Goal: Transaction & Acquisition: Purchase product/service

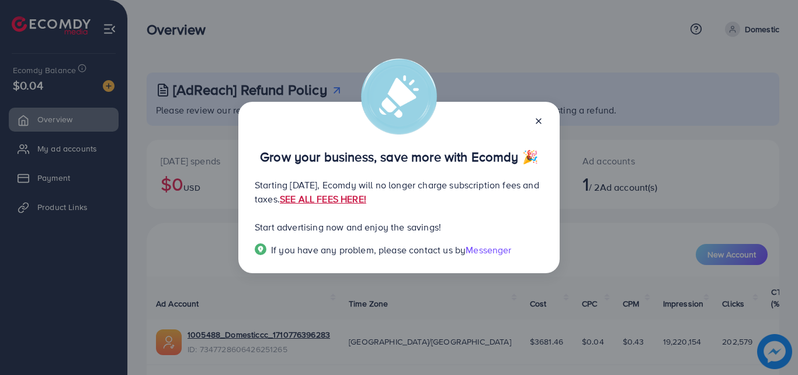
click at [366, 199] on link "SEE ALL FEES HERE!" at bounding box center [323, 198] width 86 height 13
click at [538, 121] on line at bounding box center [538, 121] width 5 height 5
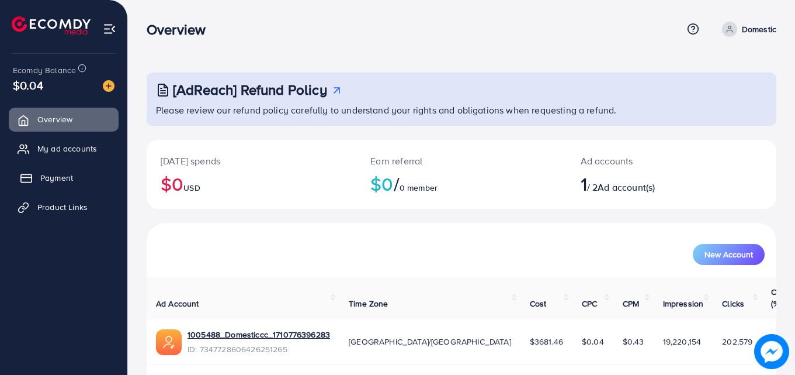
click at [67, 171] on link "Payment" at bounding box center [64, 177] width 110 height 23
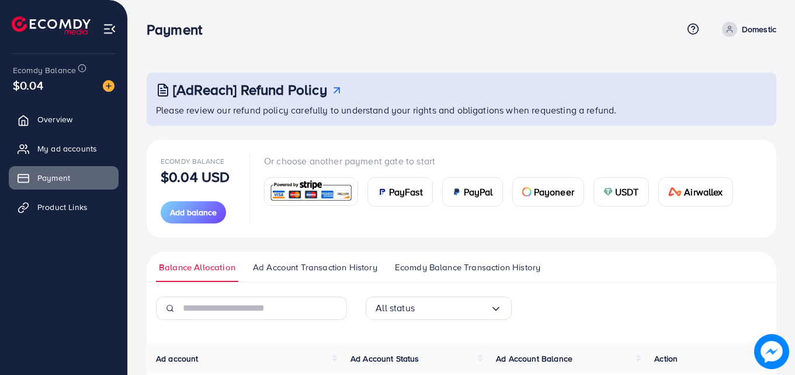
click at [426, 200] on div "PayFast" at bounding box center [400, 192] width 64 height 28
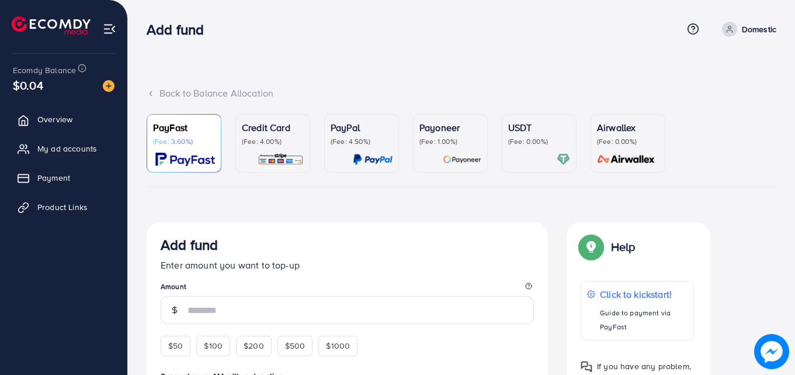
click at [288, 144] on p "(Fee: 4.00%)" at bounding box center [273, 141] width 62 height 9
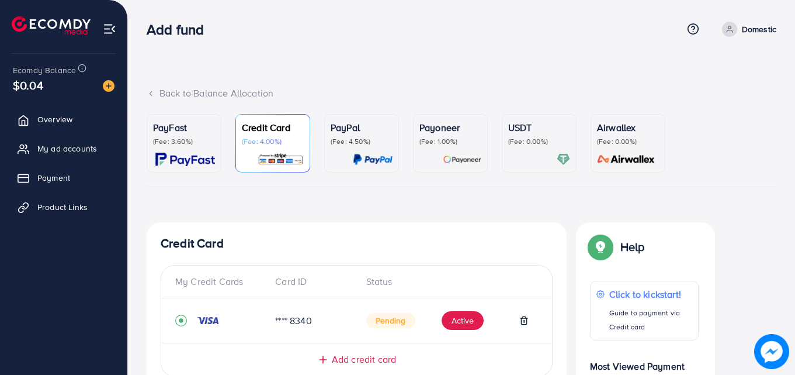
click at [212, 133] on p "PayFast" at bounding box center [184, 127] width 62 height 14
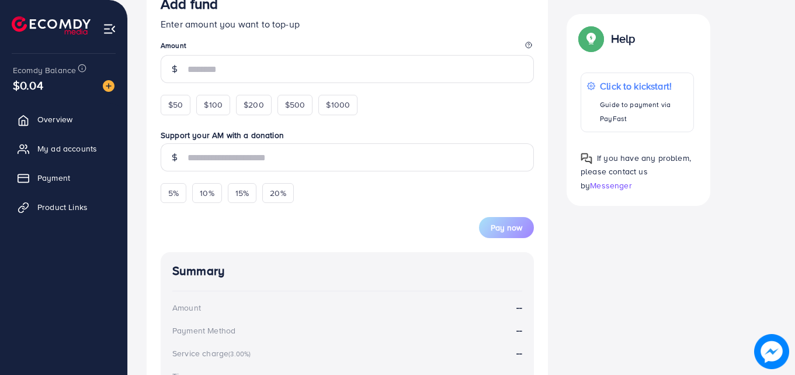
scroll to position [212, 0]
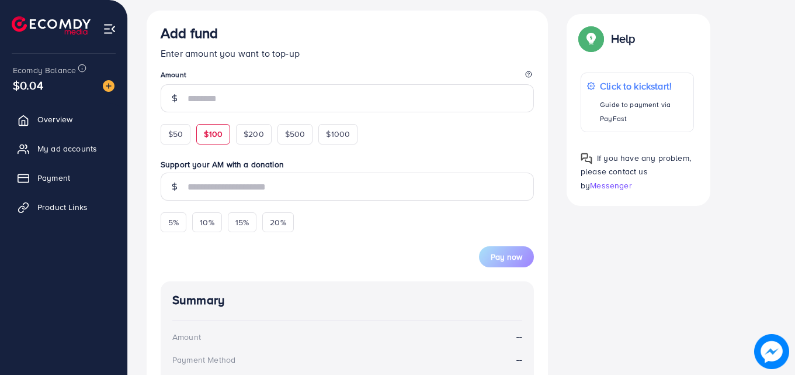
click at [219, 129] on span "$100" at bounding box center [213, 134] width 19 height 12
type input "***"
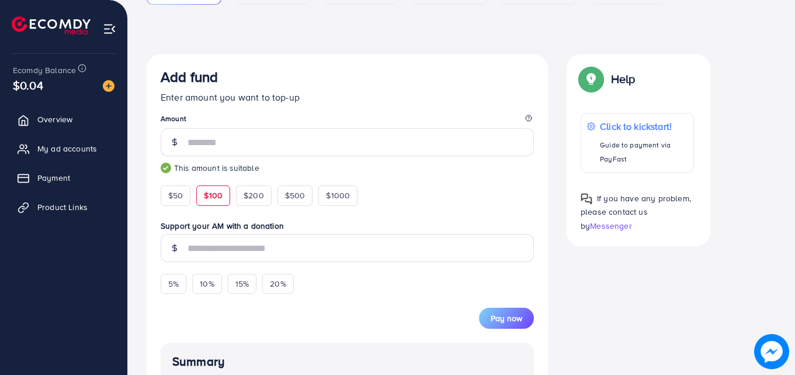
scroll to position [109, 0]
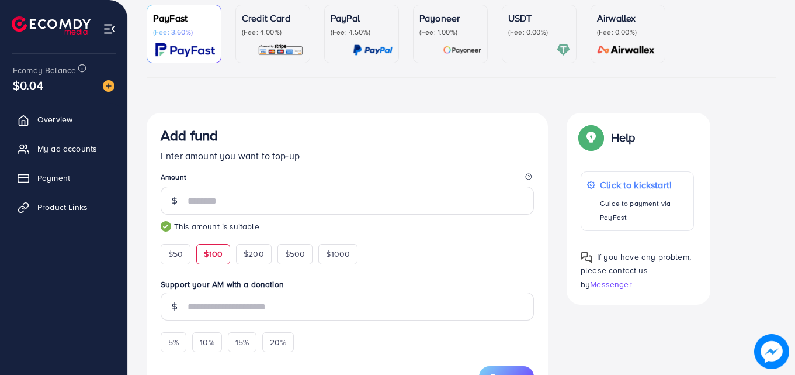
click at [561, 16] on p "USDT" at bounding box center [539, 18] width 62 height 14
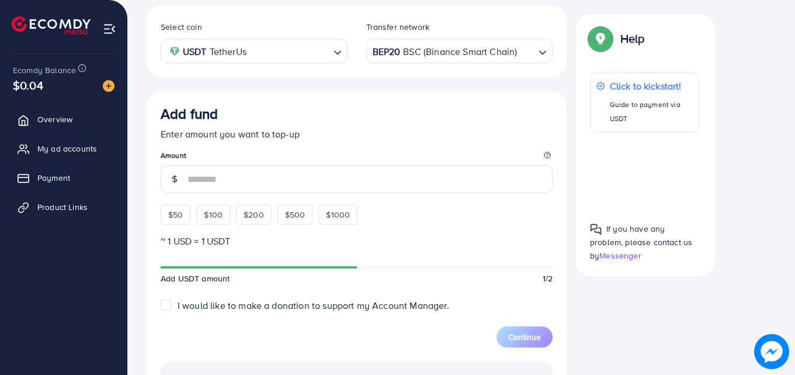
scroll to position [216, 0]
click at [217, 220] on span "$100" at bounding box center [213, 215] width 19 height 12
type input "***"
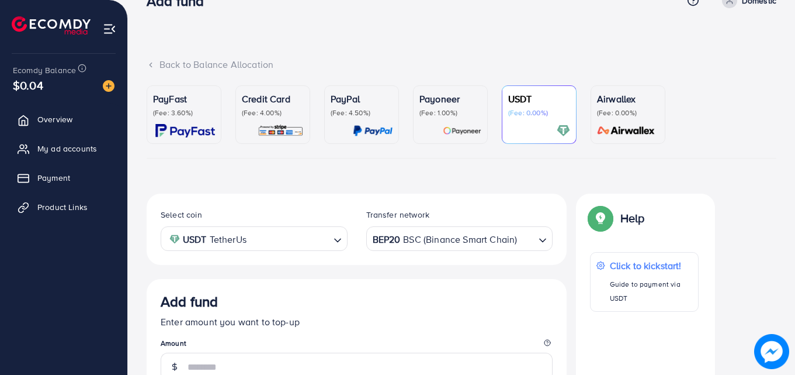
scroll to position [27, 0]
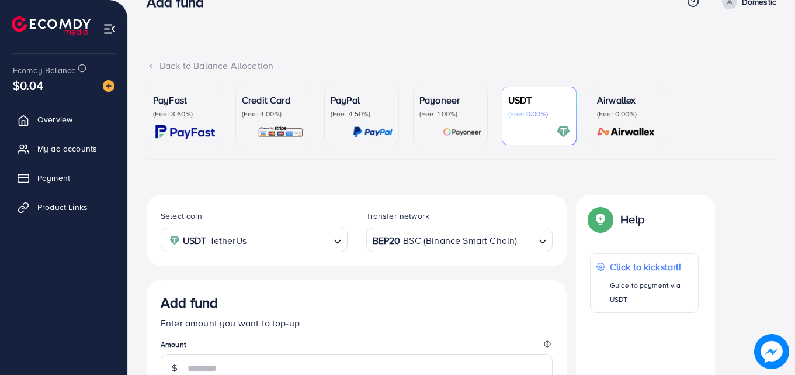
click at [212, 95] on p "PayFast" at bounding box center [184, 100] width 62 height 14
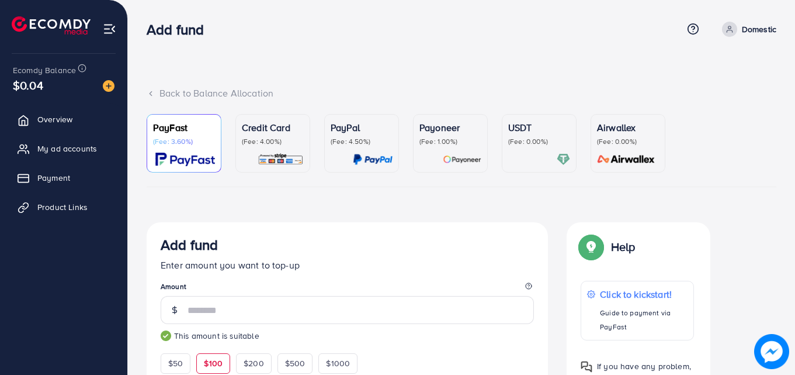
click at [537, 159] on div at bounding box center [539, 158] width 62 height 13
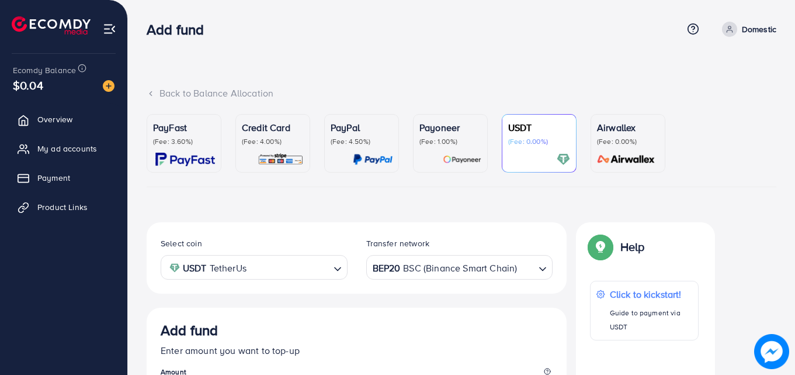
click at [170, 140] on p "(Fee: 3.60%)" at bounding box center [184, 141] width 62 height 9
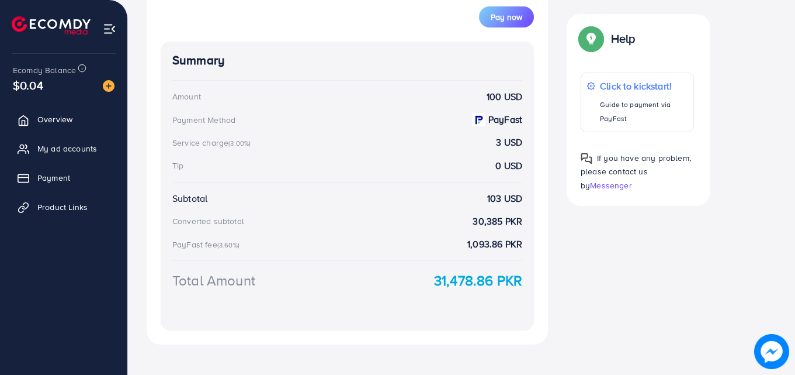
scroll to position [469, 0]
